Goal: Navigation & Orientation: Find specific page/section

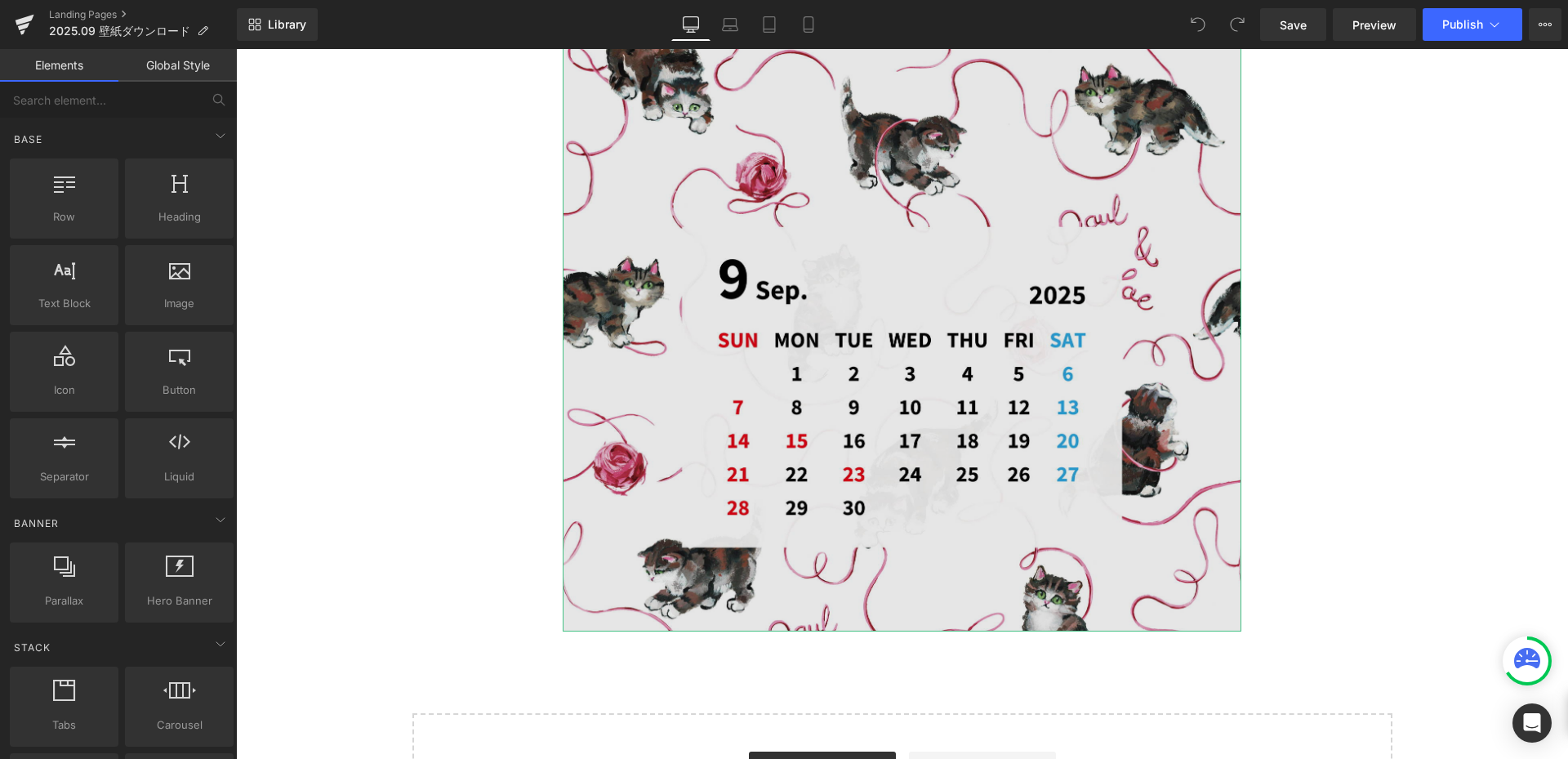
scroll to position [571, 0]
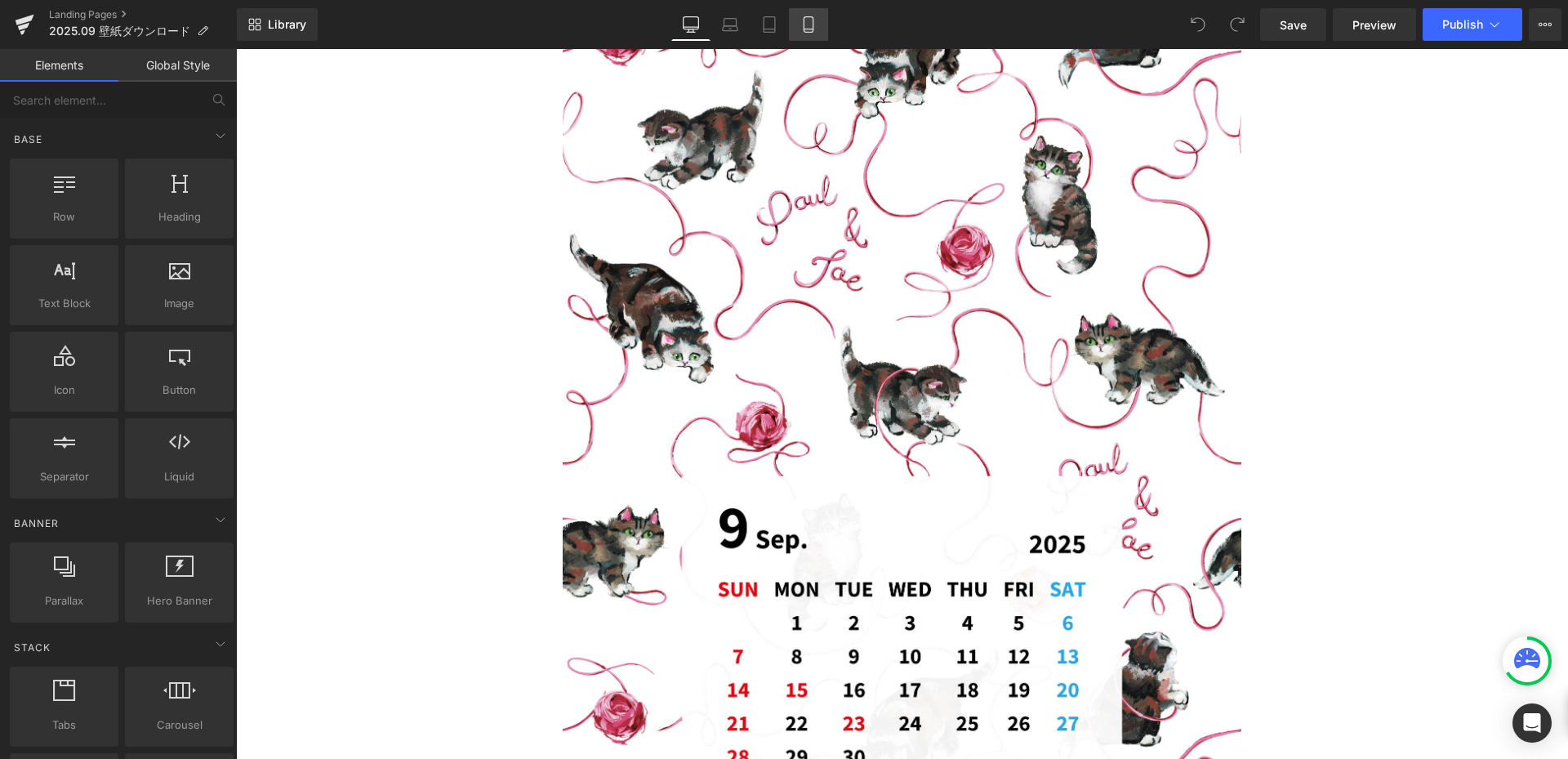
click at [805, 24] on icon at bounding box center [808, 25] width 17 height 17
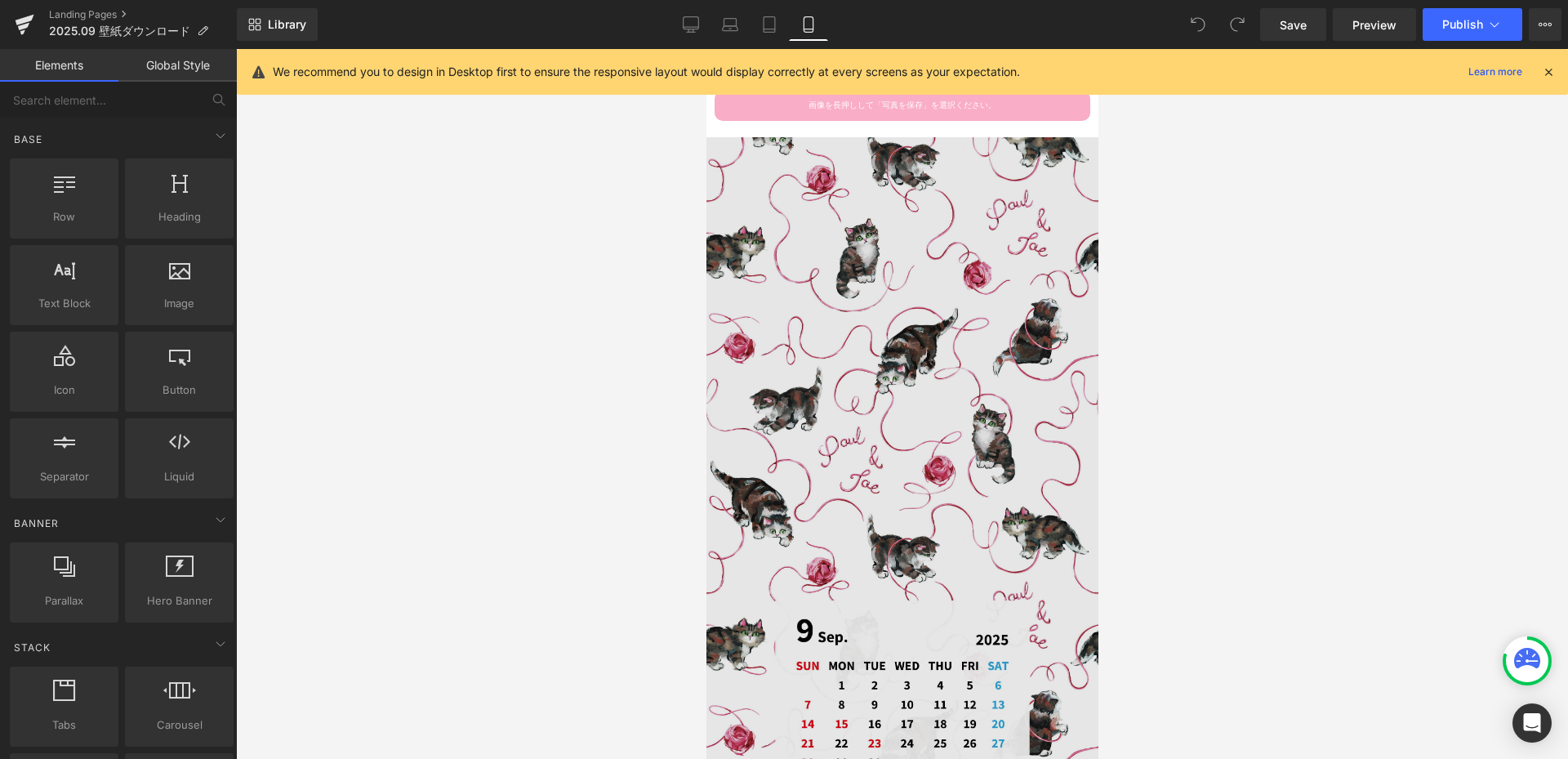
scroll to position [0, 0]
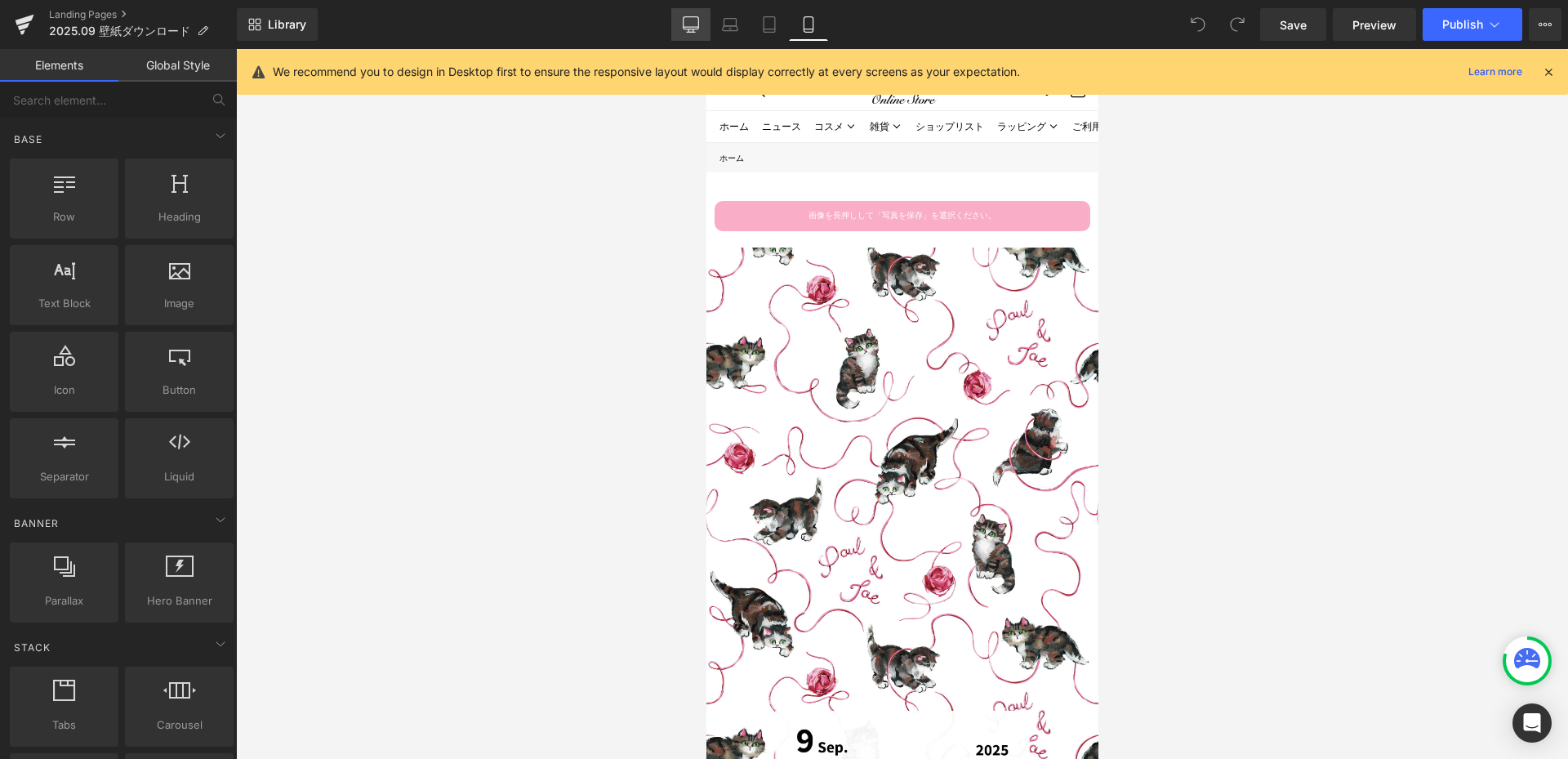
click at [673, 16] on link "Desktop" at bounding box center [691, 24] width 39 height 32
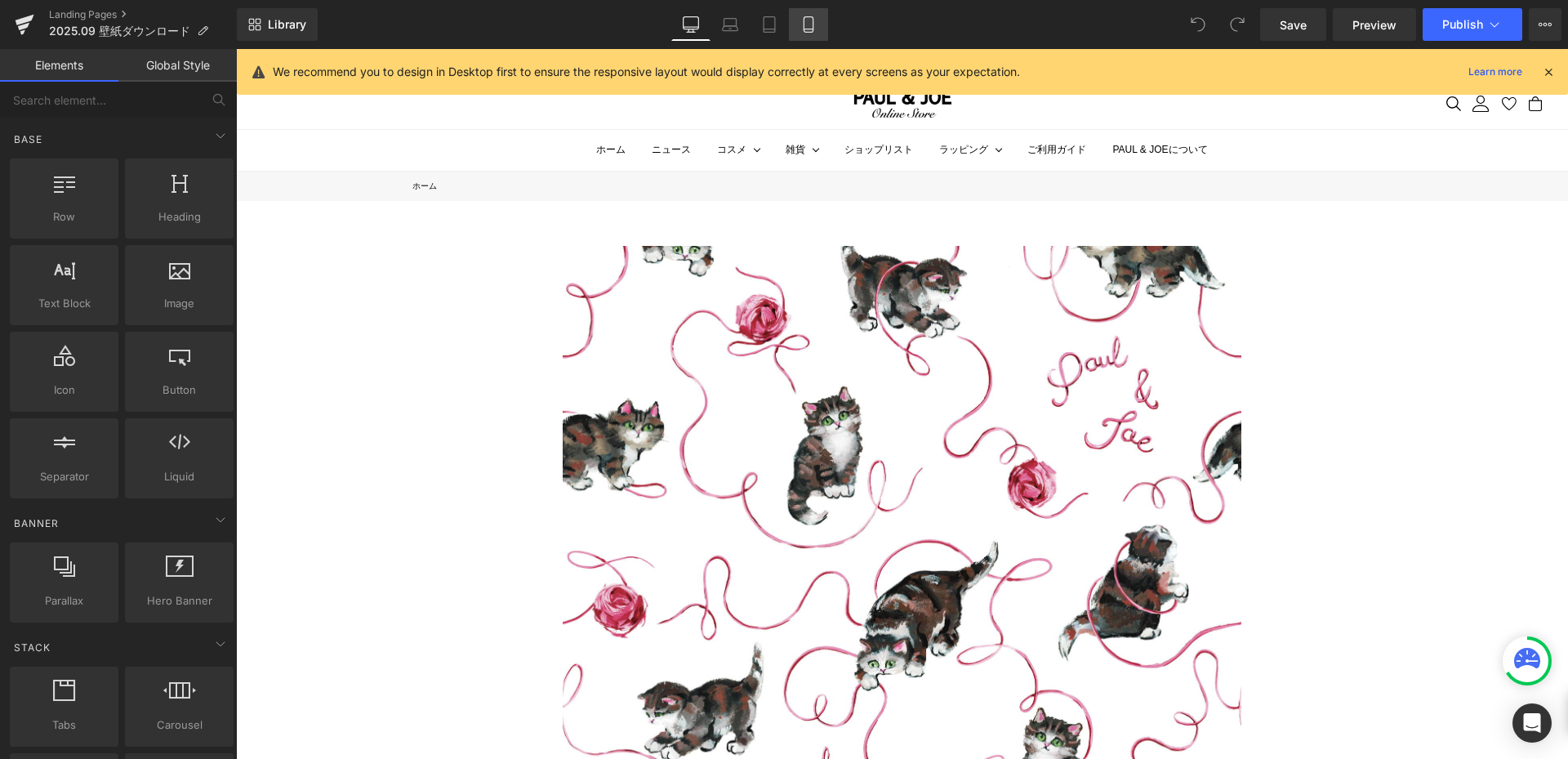
click at [817, 17] on icon at bounding box center [808, 25] width 17 height 17
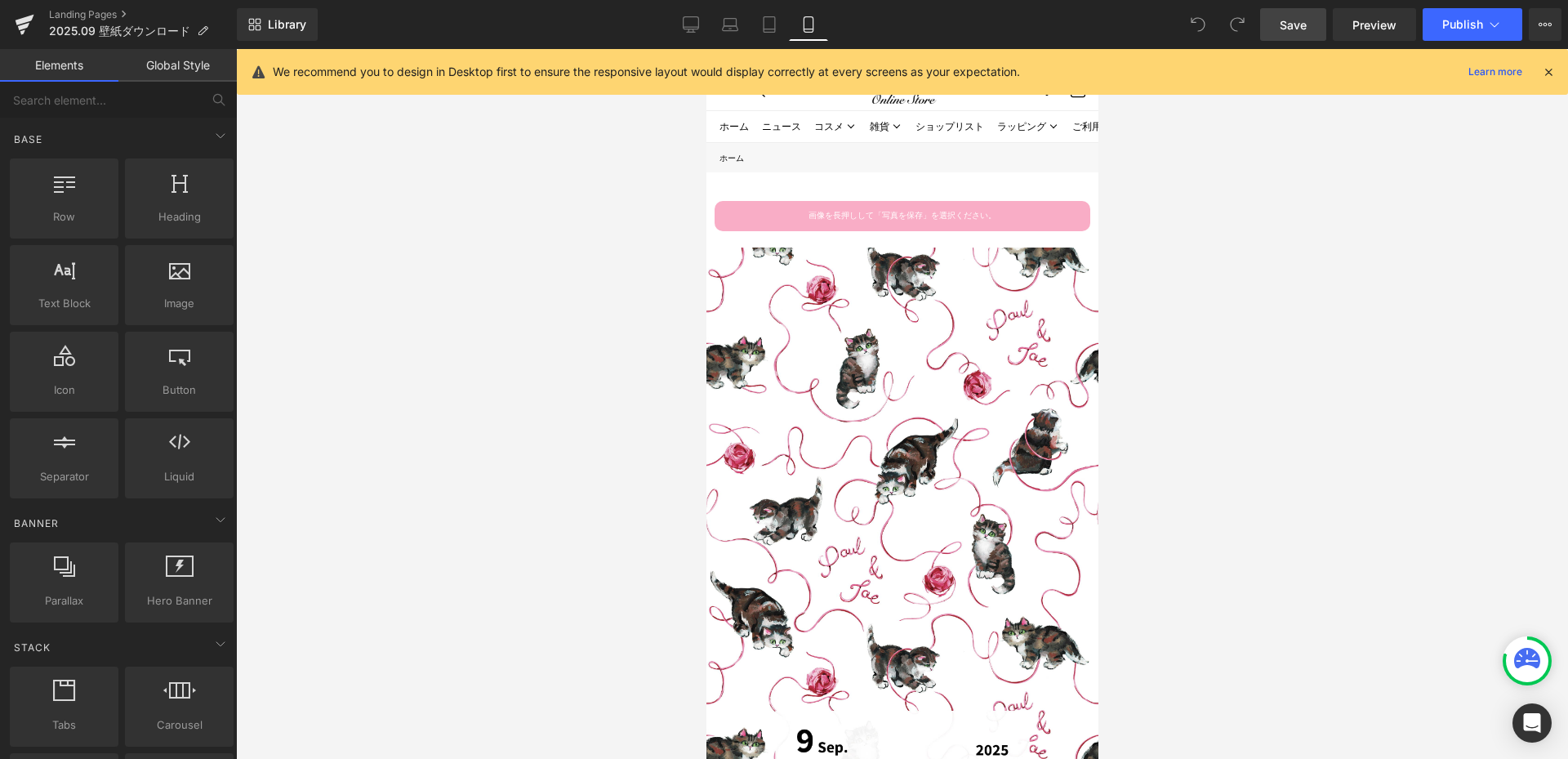
click at [1305, 31] on span "Save" at bounding box center [1293, 25] width 27 height 17
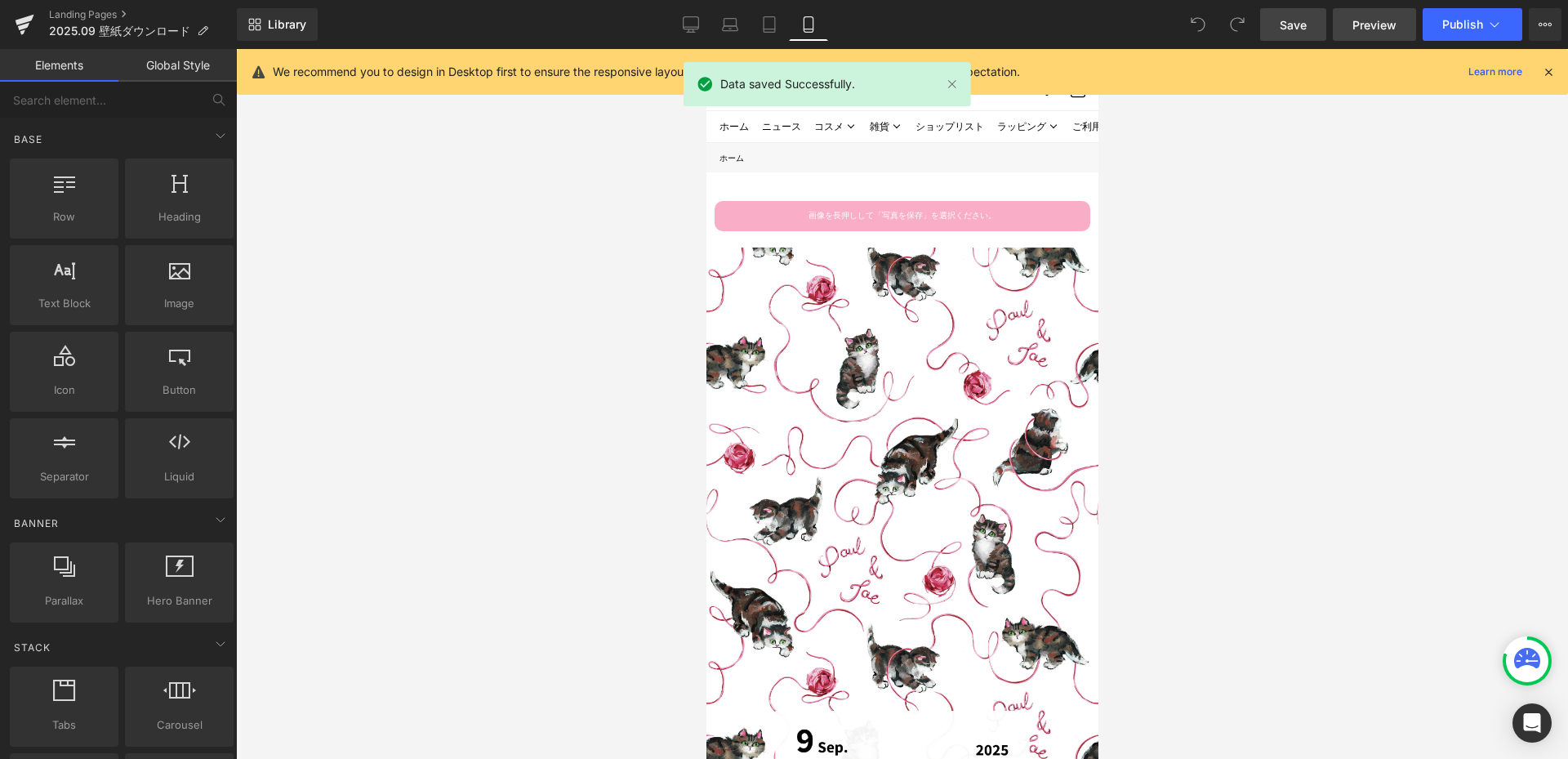
click at [1378, 26] on span "Preview" at bounding box center [1375, 25] width 44 height 17
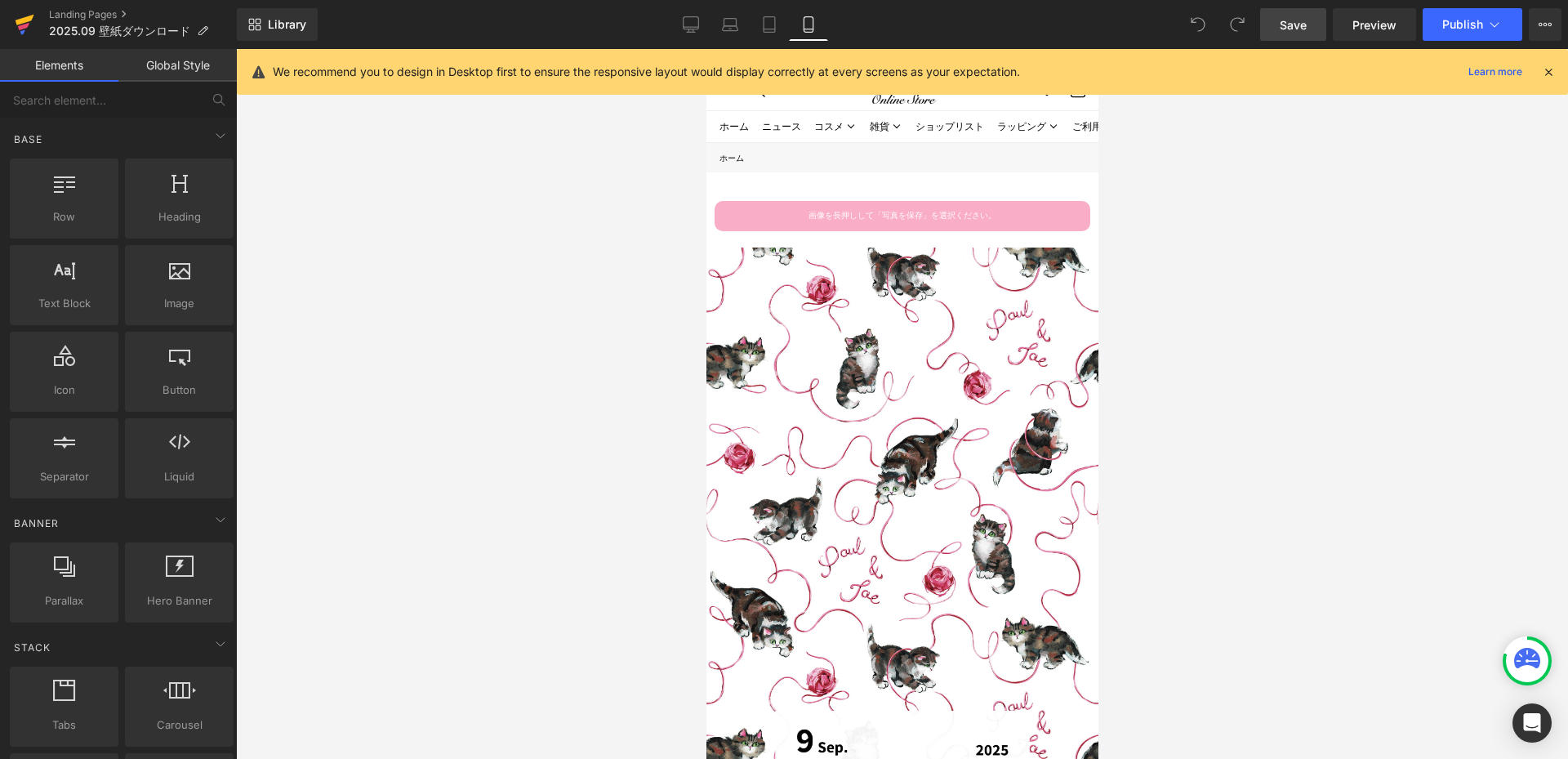
click at [20, 27] on icon at bounding box center [24, 26] width 12 height 7
